Goal: Transaction & Acquisition: Purchase product/service

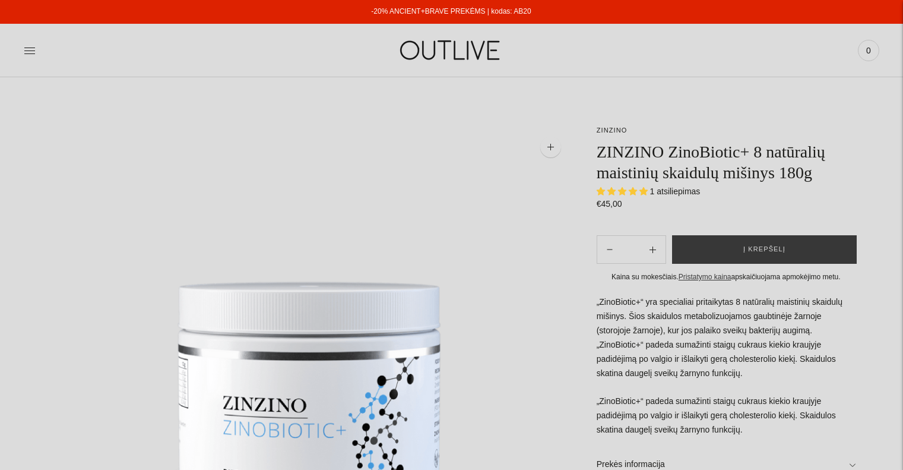
select select "**********"
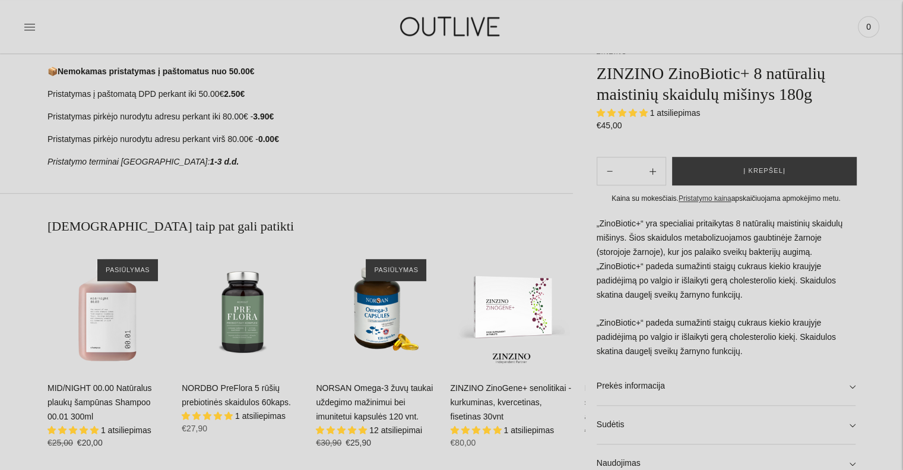
scroll to position [802, 0]
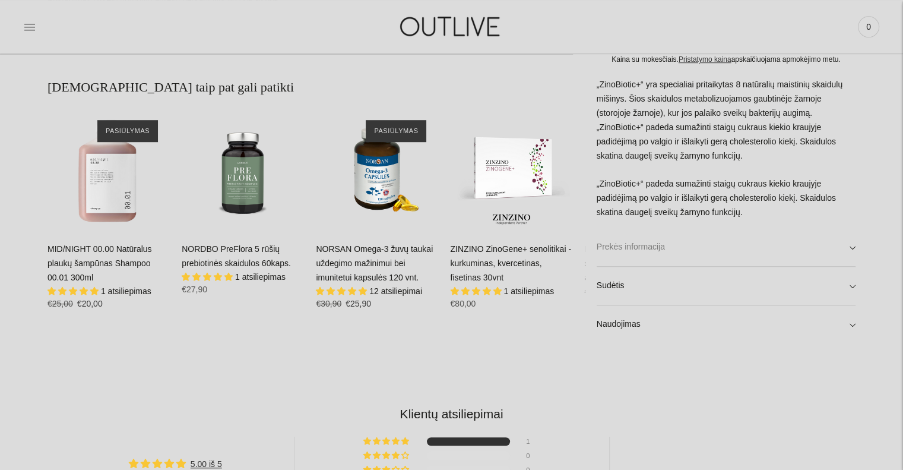
click at [683, 238] on link "Prekės informacija" at bounding box center [726, 247] width 259 height 38
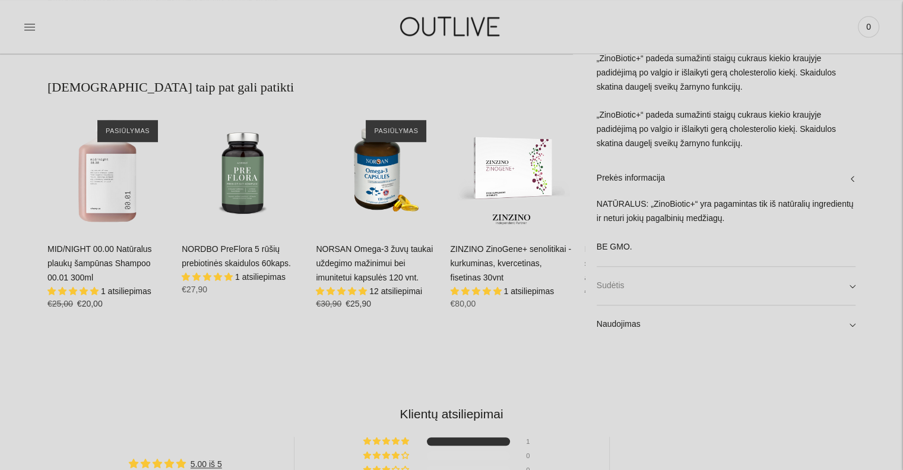
click at [682, 287] on link "Sudėtis" at bounding box center [726, 286] width 259 height 38
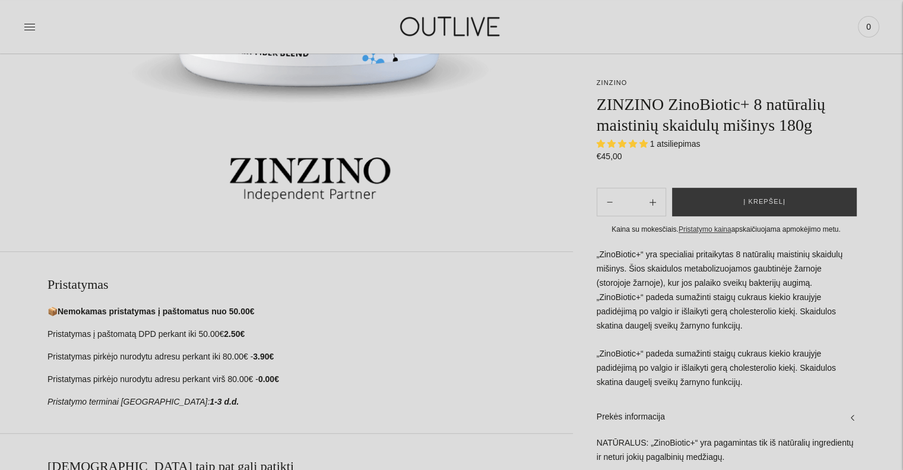
scroll to position [423, 0]
click at [740, 203] on button "Į krepšelį" at bounding box center [764, 202] width 185 height 29
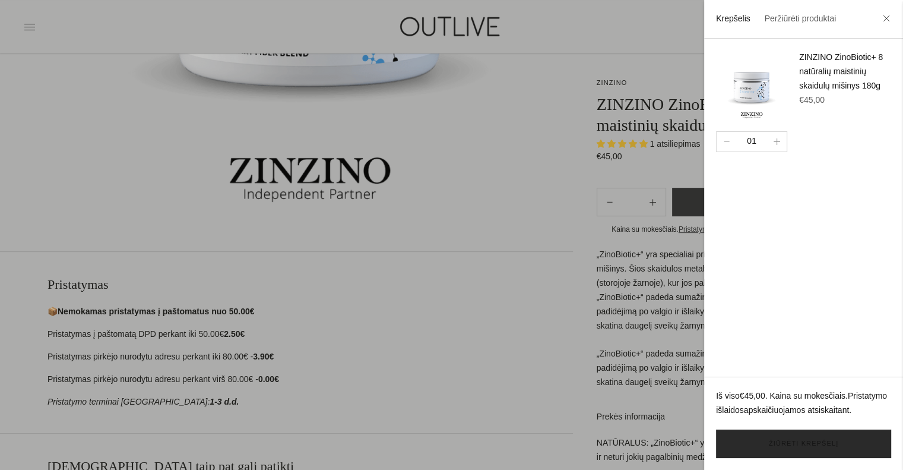
click at [809, 446] on link "Žiūrėti krepšelį" at bounding box center [803, 443] width 175 height 29
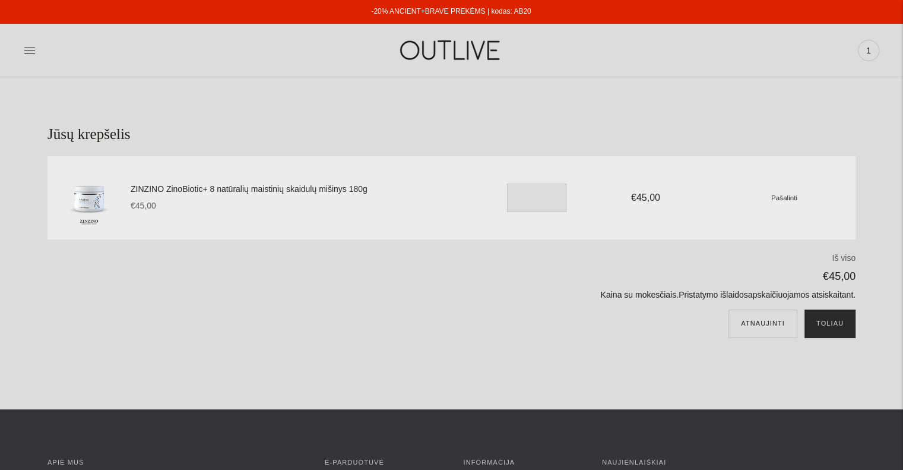
click at [828, 322] on button "Toliau" at bounding box center [830, 323] width 51 height 29
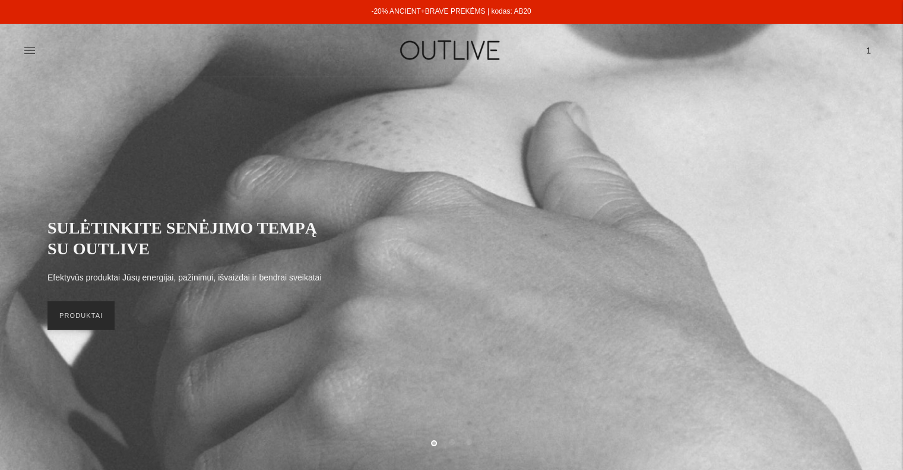
click at [96, 305] on link "PRODUKTAI" at bounding box center [81, 315] width 67 height 29
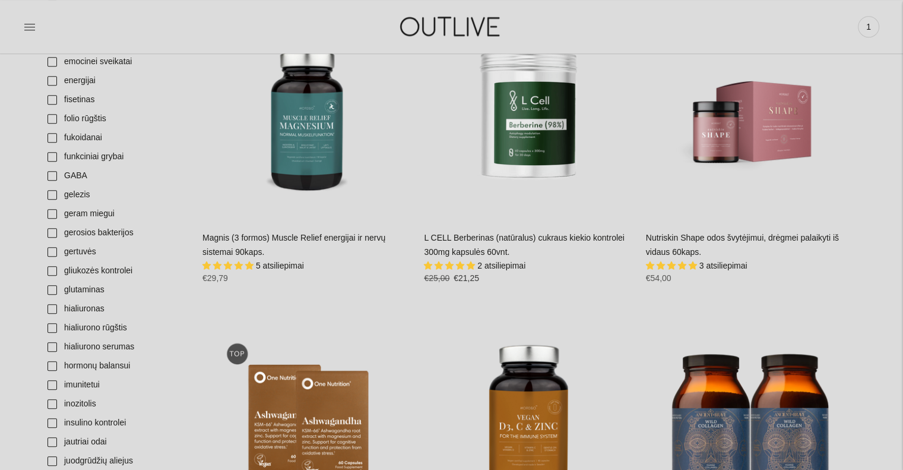
scroll to position [2734, 0]
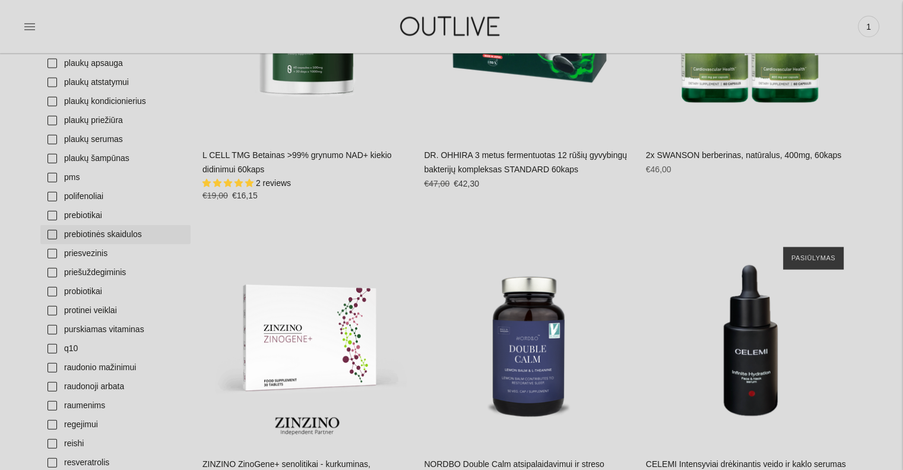
click at [52, 229] on link "prebiotinės skaidulos" at bounding box center [115, 234] width 150 height 19
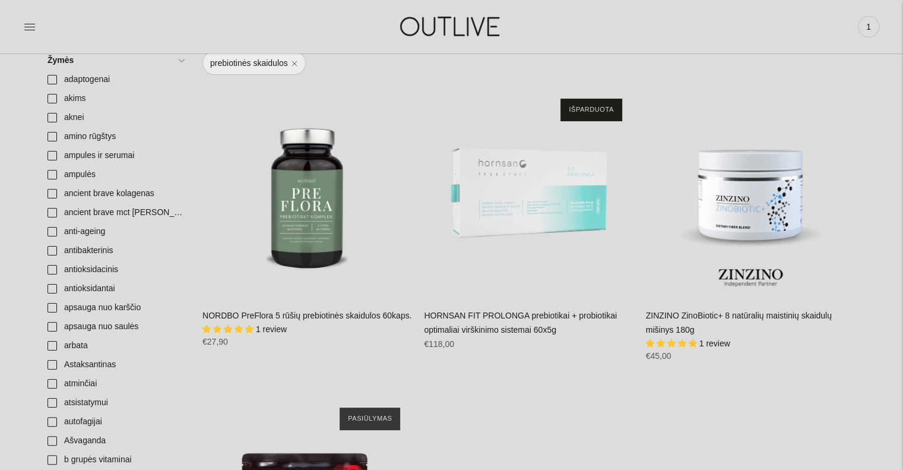
scroll to position [156, 0]
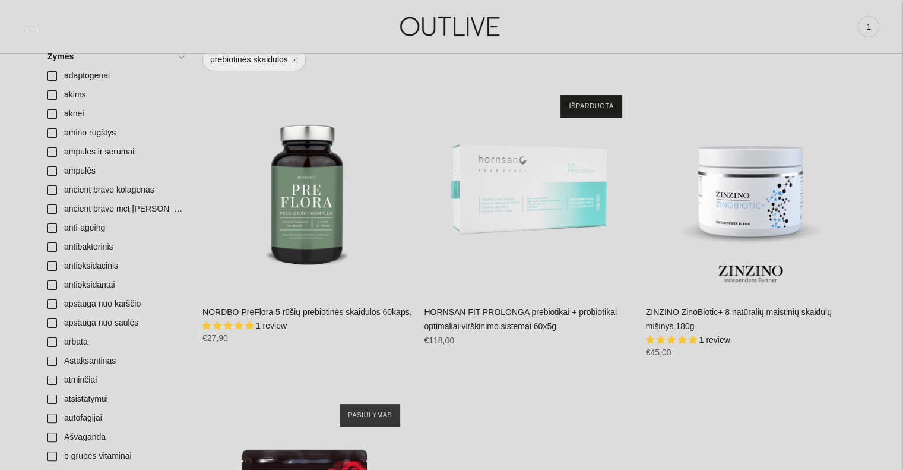
click at [346, 315] on link "NORDBO PreFlora 5 rūšių prebiotinės skaidulos 60kaps." at bounding box center [307, 312] width 210 height 10
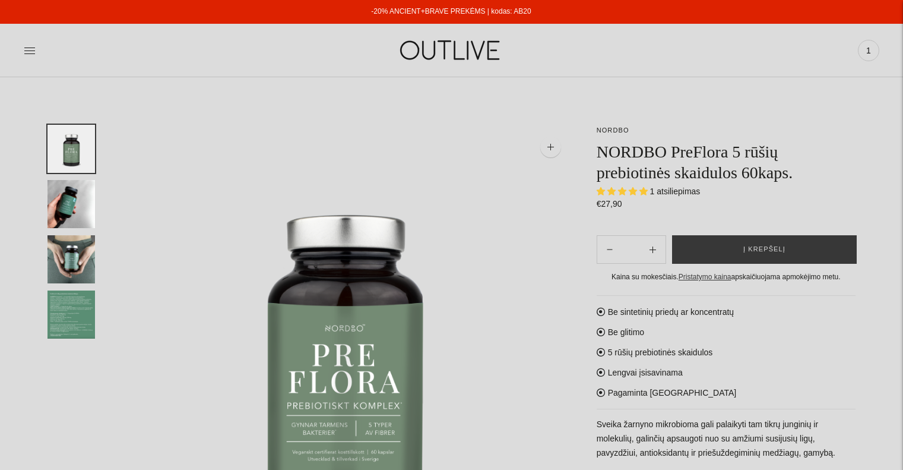
select select "**********"
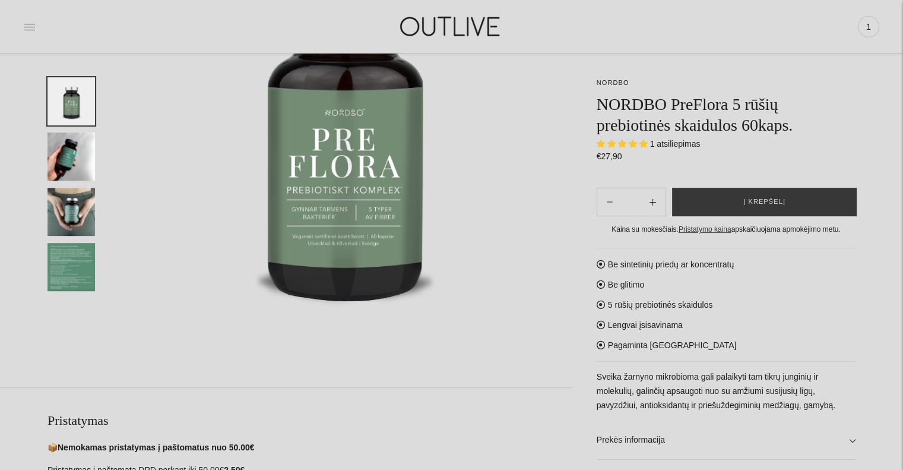
scroll to position [215, 0]
click at [69, 153] on img "Translation missing: en.general.accessibility.image_thumbail" at bounding box center [72, 156] width 48 height 48
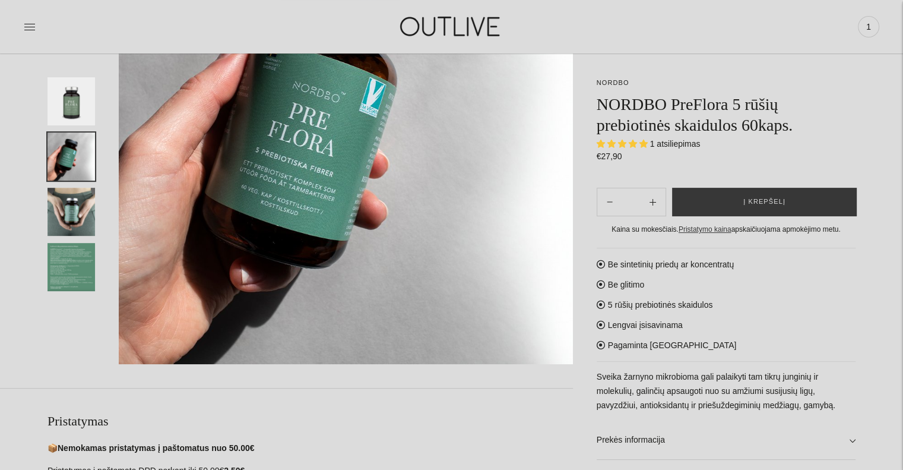
click at [80, 194] on img "Translation missing: en.general.accessibility.image_thumbail" at bounding box center [72, 212] width 48 height 48
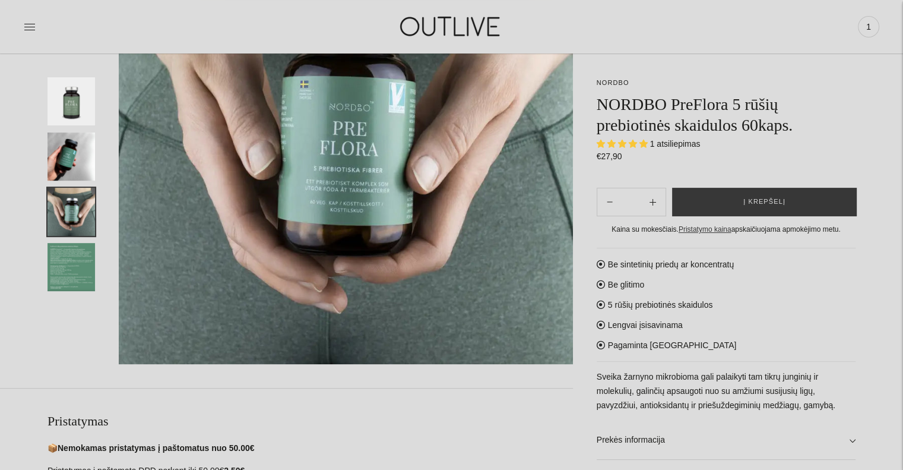
click at [86, 233] on img "Translation missing: en.general.accessibility.image_thumbail" at bounding box center [72, 212] width 48 height 48
click at [76, 256] on img "Translation missing: en.general.accessibility.image_thumbail" at bounding box center [72, 267] width 48 height 48
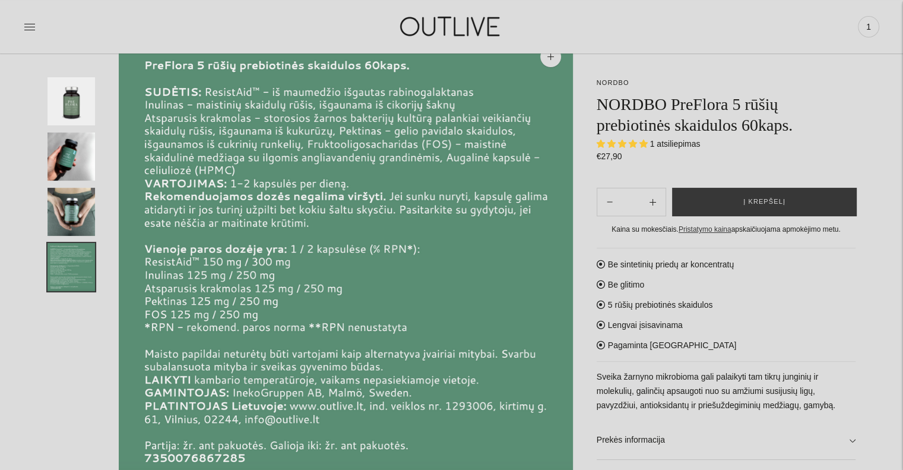
scroll to position [91, 0]
